Goal: Contribute content

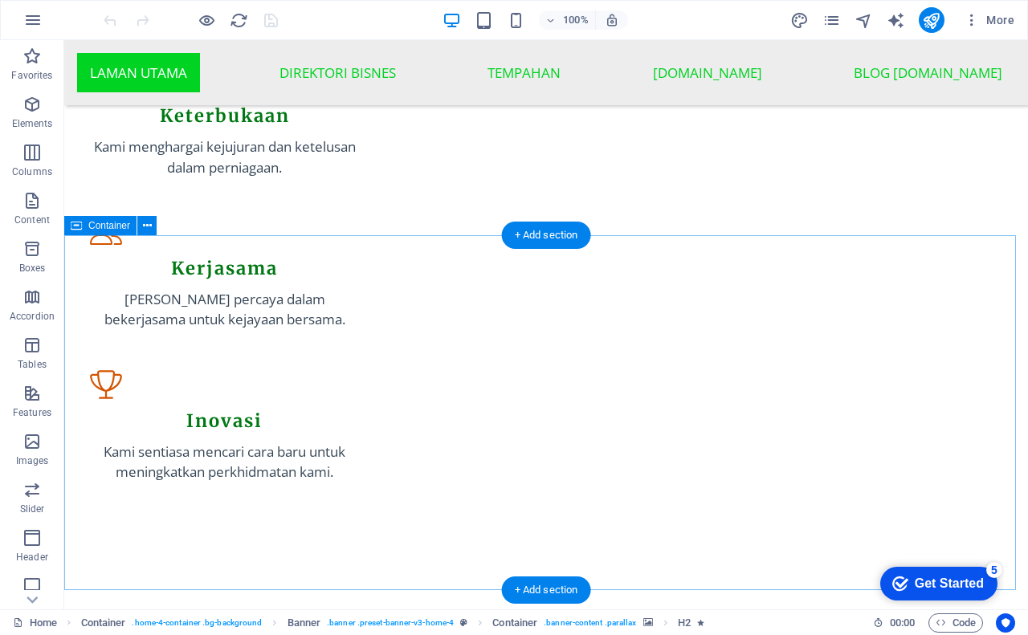
scroll to position [1903, 0]
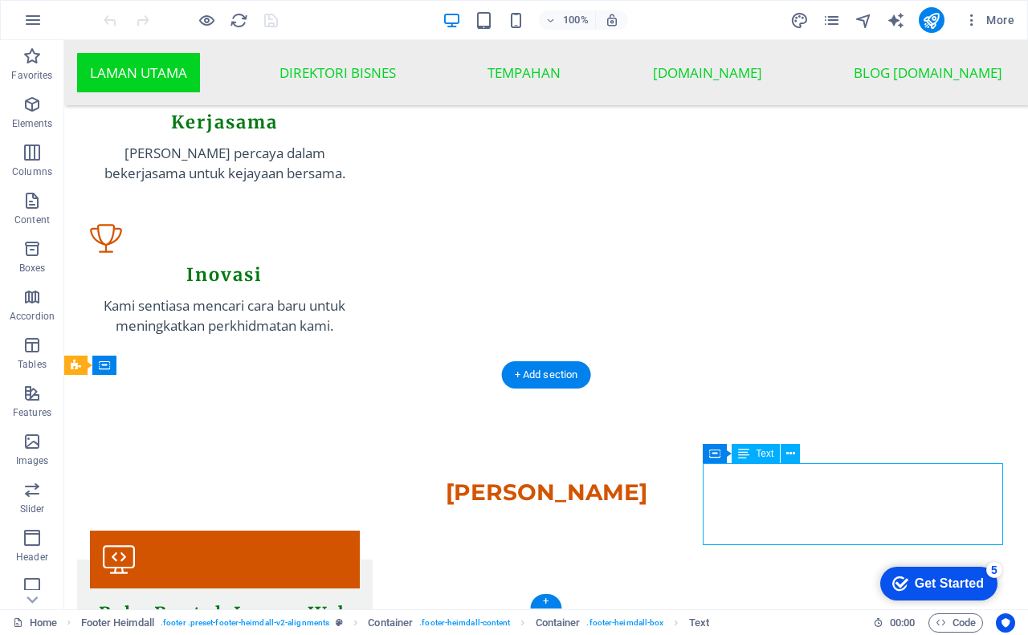
drag, startPoint x: 878, startPoint y: 526, endPoint x: 677, endPoint y: 611, distance: 217.8
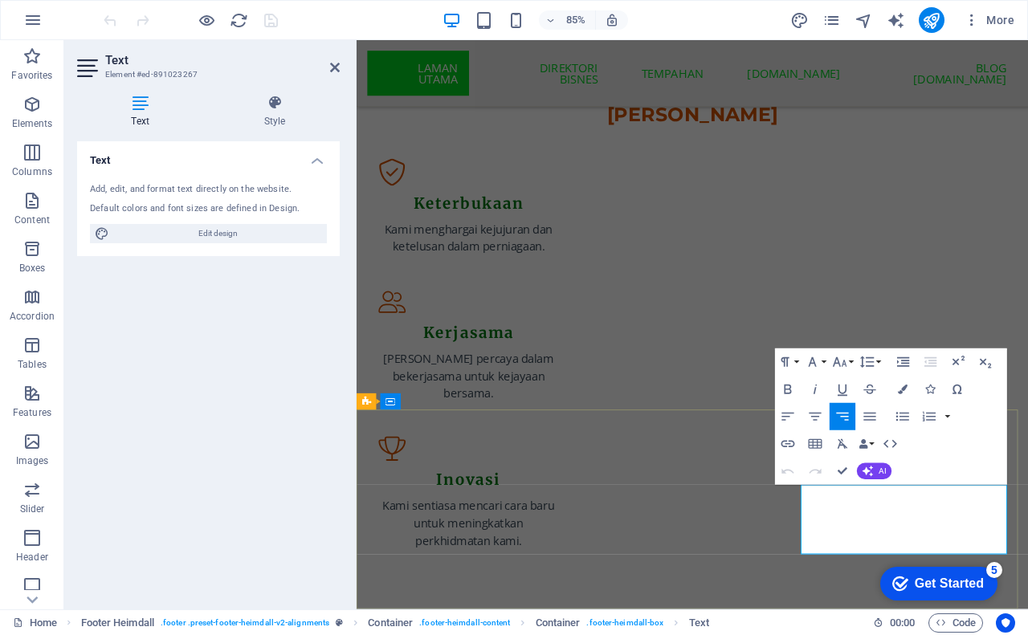
scroll to position [2041, 0]
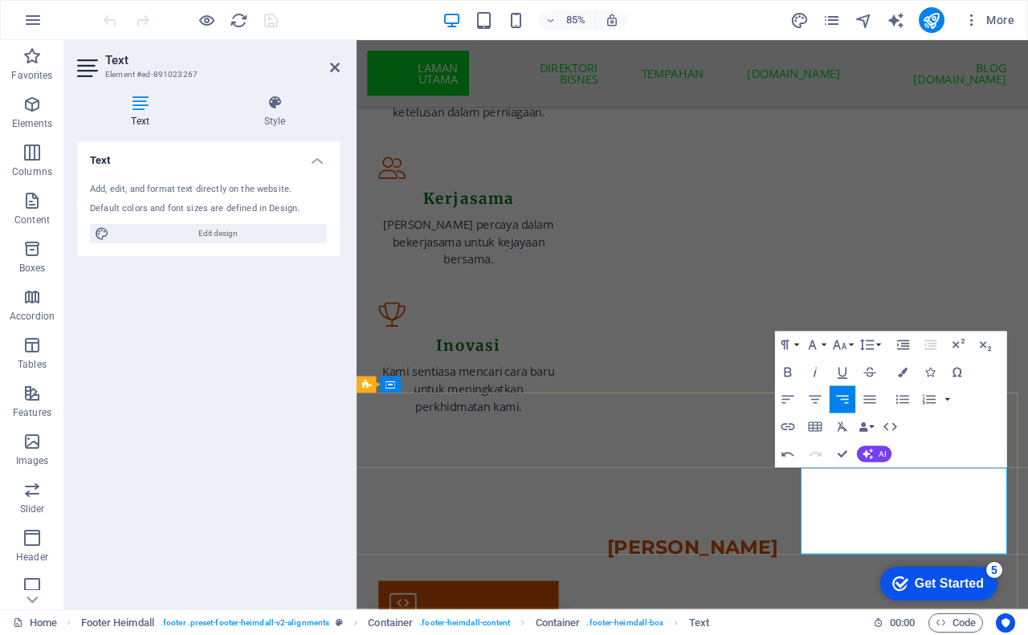
drag, startPoint x: 1033, startPoint y: 631, endPoint x: 1114, endPoint y: 641, distance: 80.9
click at [787, 424] on icon "button" at bounding box center [789, 426] width 14 height 7
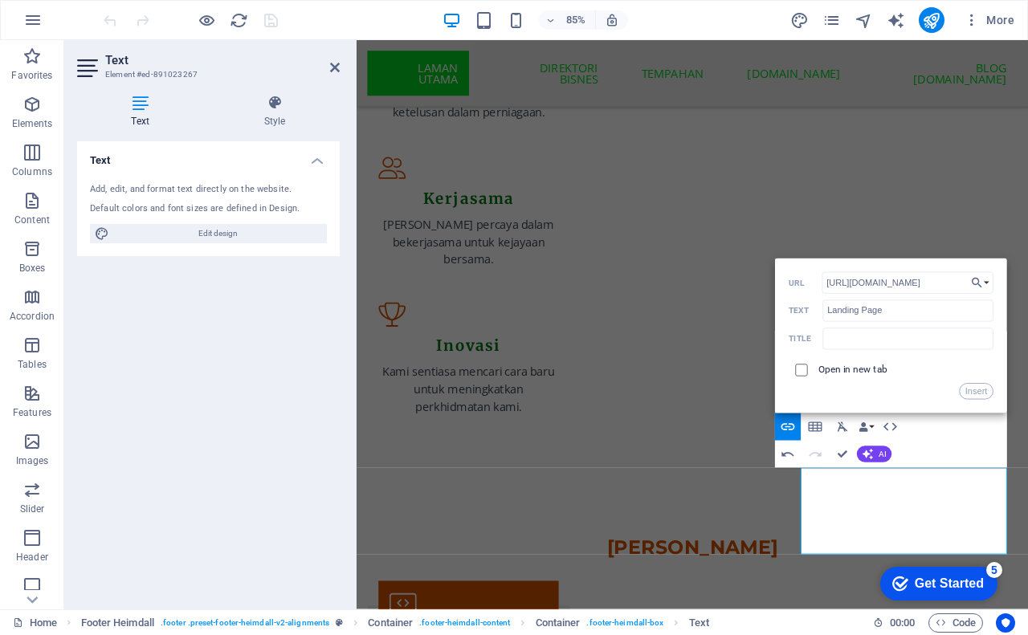
type input "[URL][DOMAIN_NAME]"
click at [806, 366] on input "checkbox" at bounding box center [800, 368] width 12 height 12
checkbox input "true"
click at [971, 388] on button "Insert" at bounding box center [976, 391] width 35 height 16
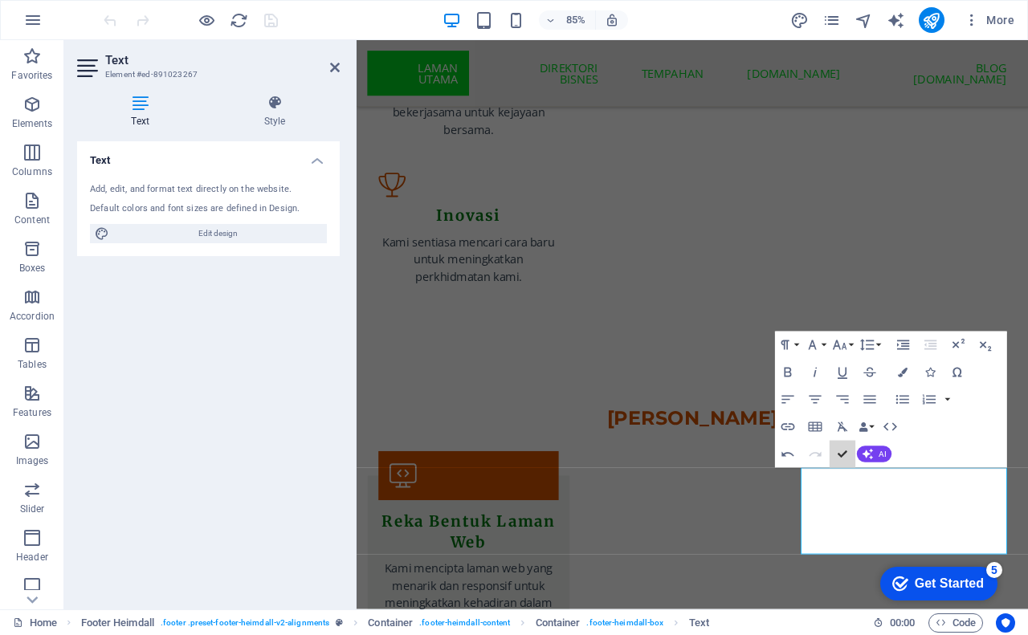
scroll to position [1893, 0]
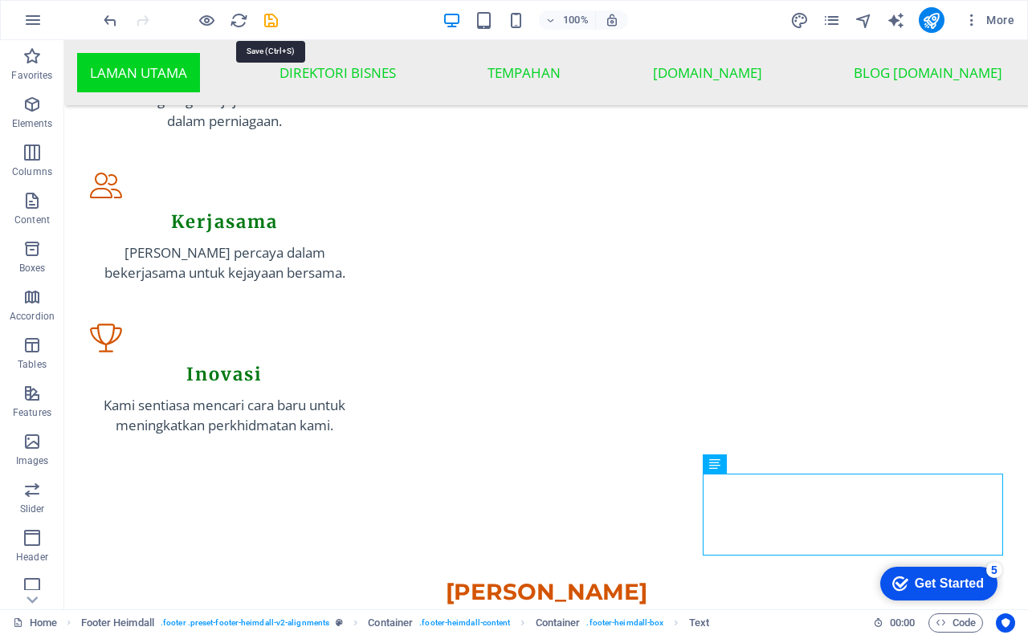
click at [275, 21] on icon "save" at bounding box center [271, 20] width 18 height 18
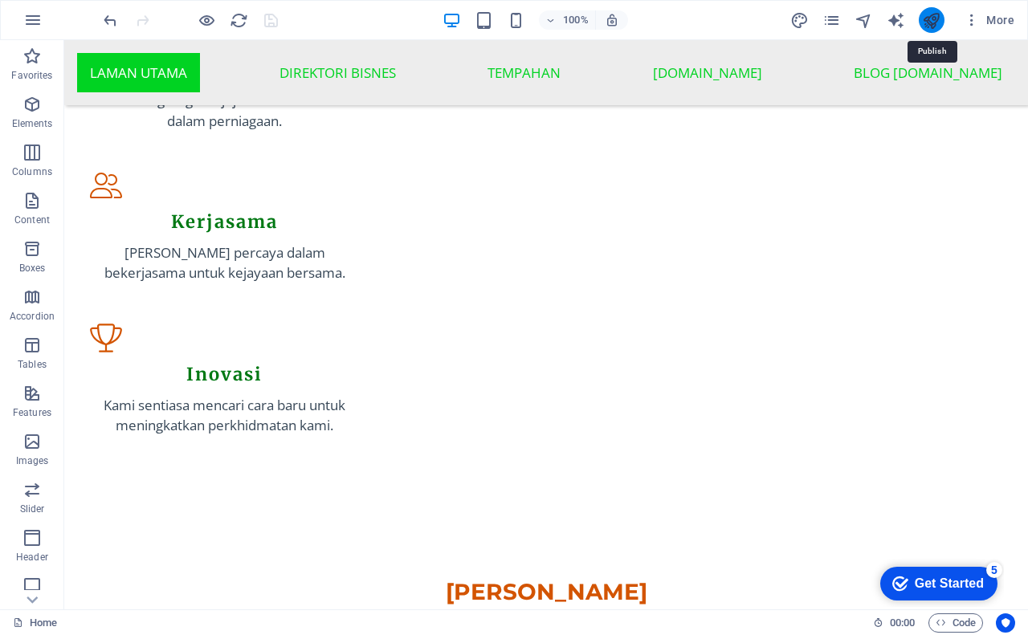
click at [938, 22] on icon "publish" at bounding box center [931, 20] width 18 height 18
